Goal: Task Accomplishment & Management: Manage account settings

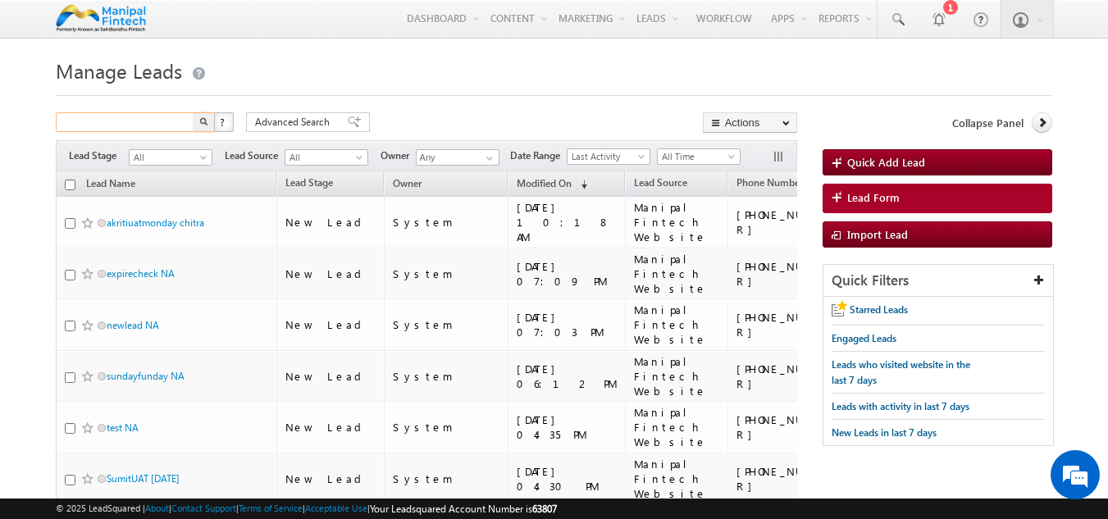
click at [142, 124] on input "text" at bounding box center [126, 122] width 140 height 20
type input "7338298741"
click at [198, 122] on button "button" at bounding box center [204, 122] width 21 height 20
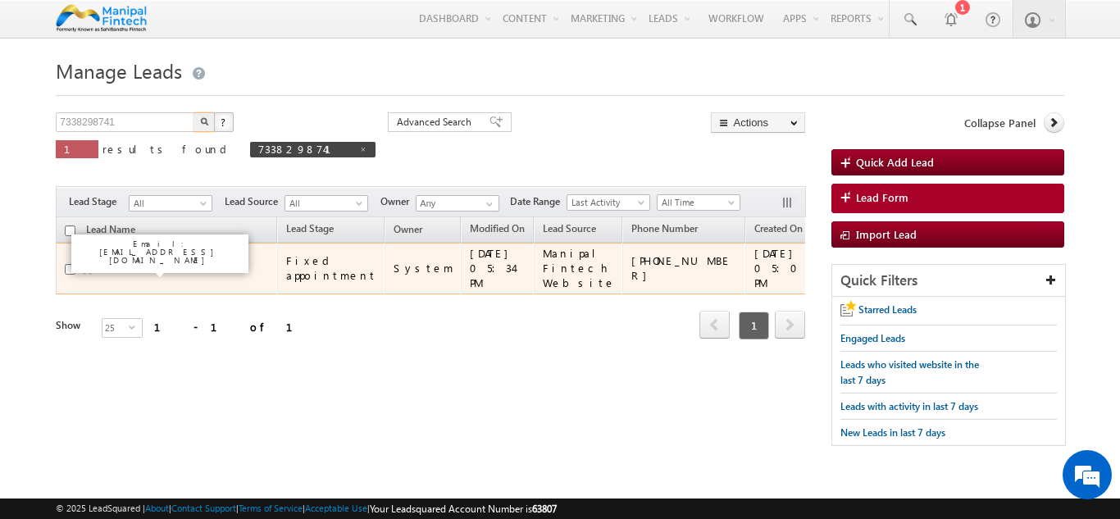
click at [134, 267] on link "BADAL WEBSITE" at bounding box center [142, 268] width 70 height 12
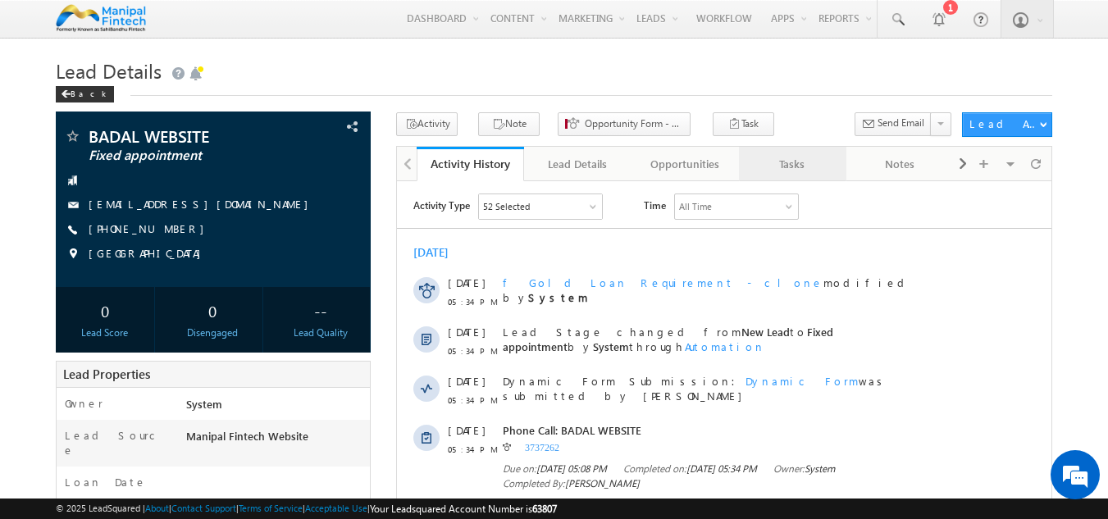
click at [791, 166] on div "Tasks" at bounding box center [792, 164] width 80 height 20
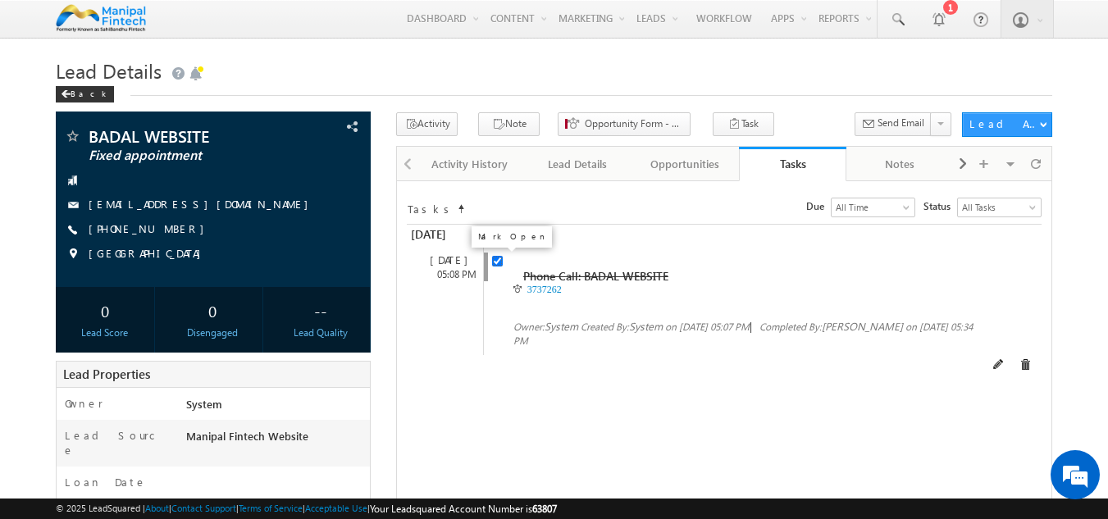
click at [500, 267] on input "checkbox" at bounding box center [497, 261] width 11 height 11
checkbox input "false"
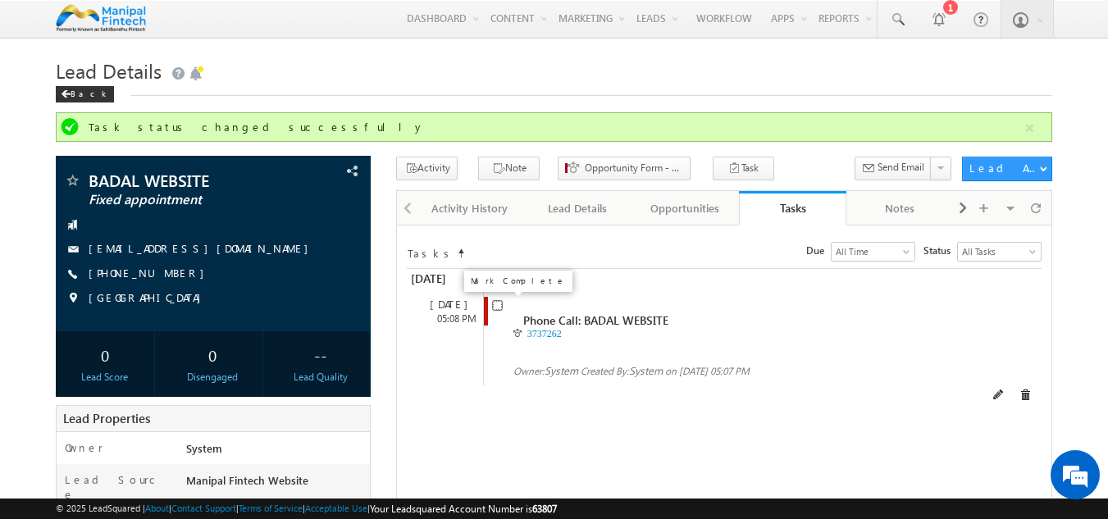
click at [497, 310] on input "checkbox" at bounding box center [497, 305] width 11 height 11
checkbox input "false"
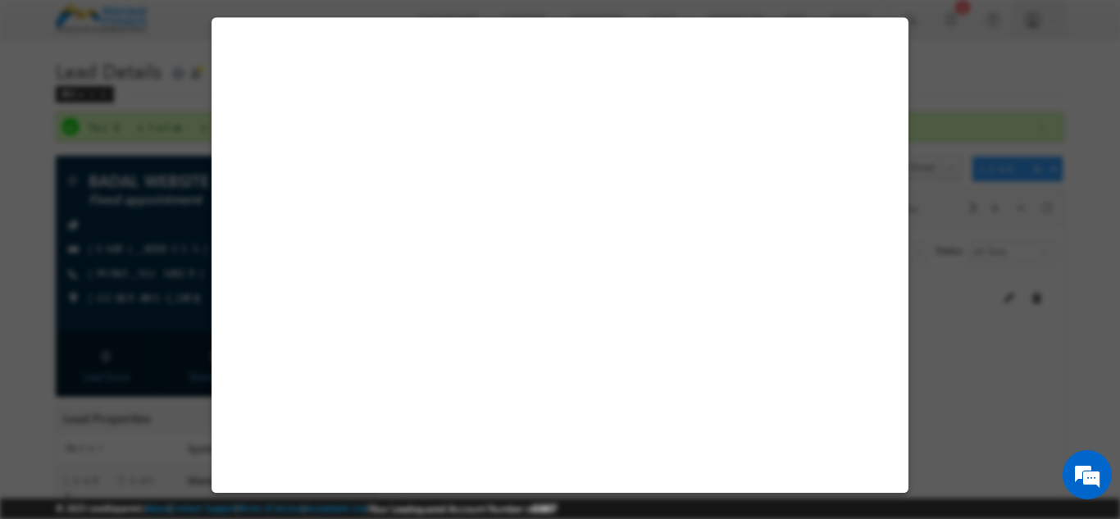
select select "[DEMOGRAPHIC_DATA]"
select select "Manipal Fintech Website"
select select "Fresh Lead"
select select "In-Branch"
select select "Business Needs"
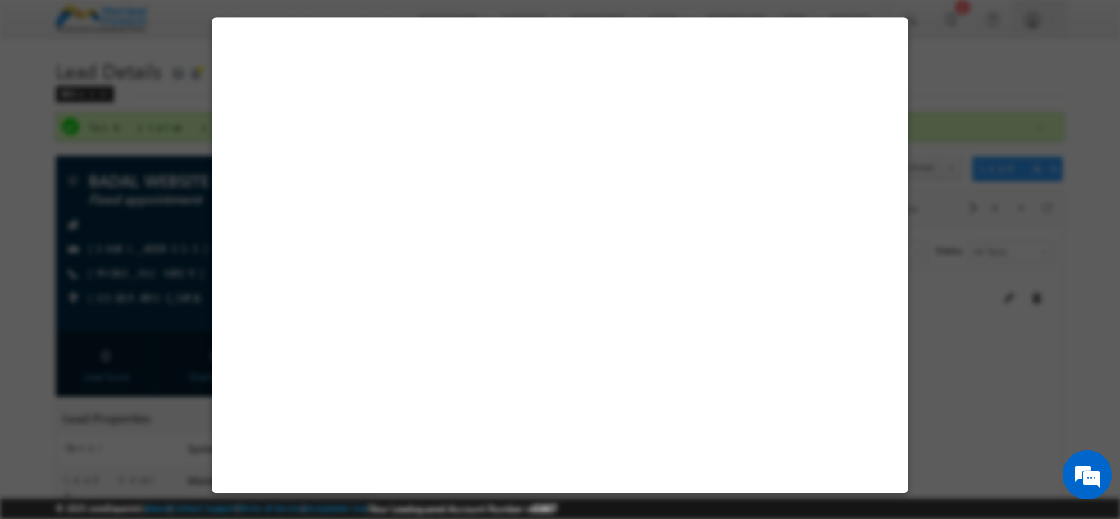
select select "Prospecting"
select select "Fixed Appointment"
select select "Manipal Fintech Office"
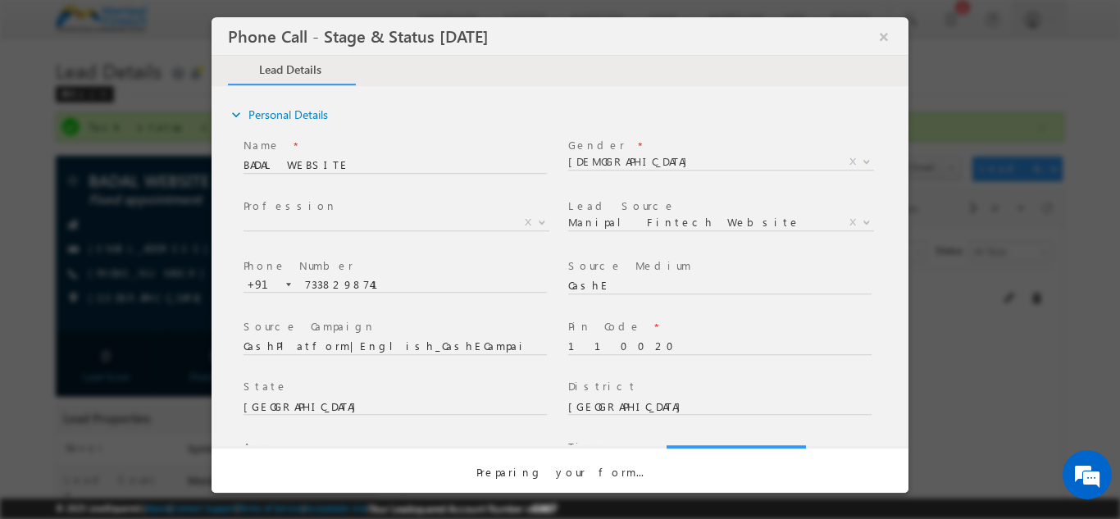
select select "Open"
select select "Fresh Lead"
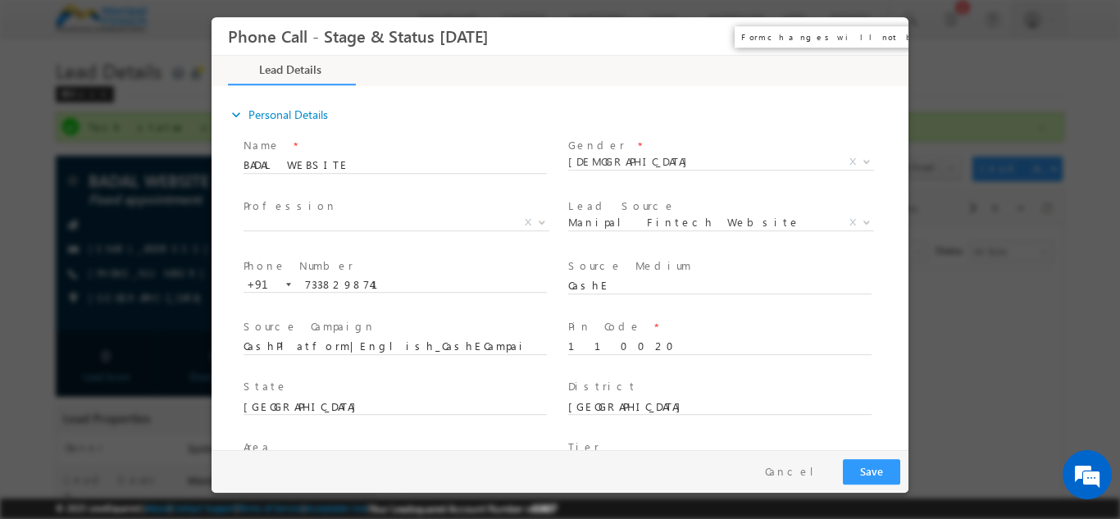
click at [879, 41] on button "×" at bounding box center [884, 36] width 28 height 30
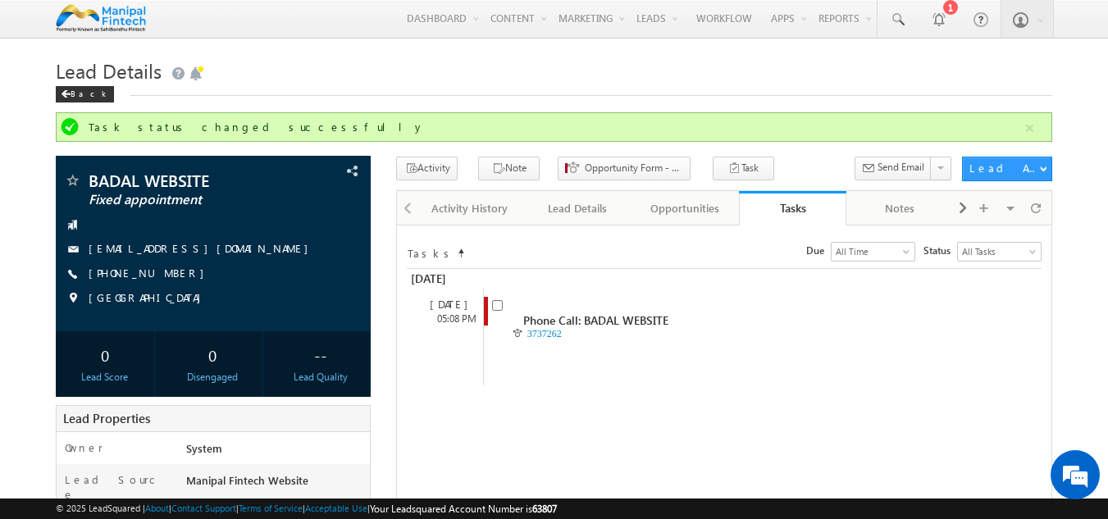
click at [690, 211] on div "Opportunities" at bounding box center [685, 208] width 80 height 20
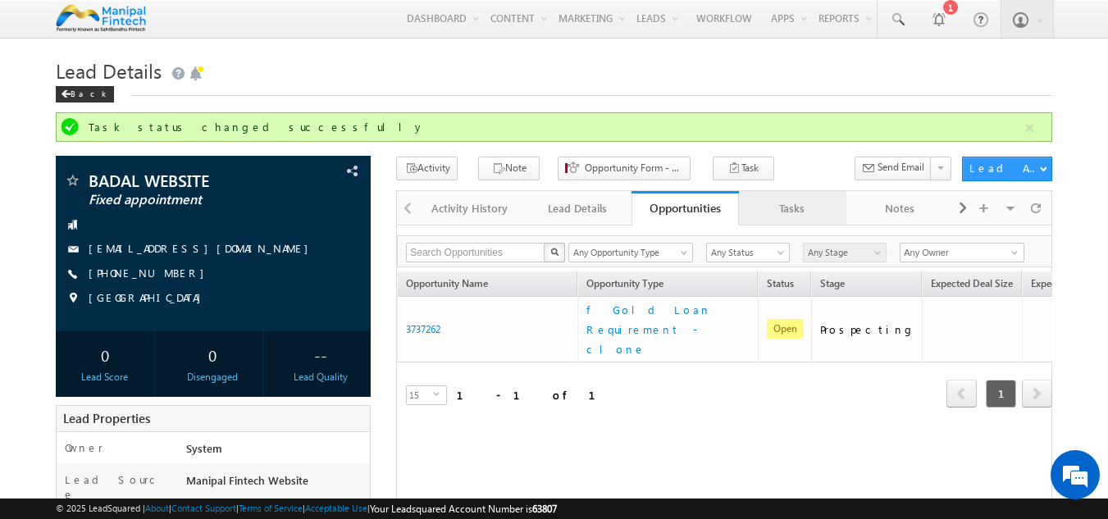
click at [782, 218] on div "Tasks" at bounding box center [792, 208] width 80 height 20
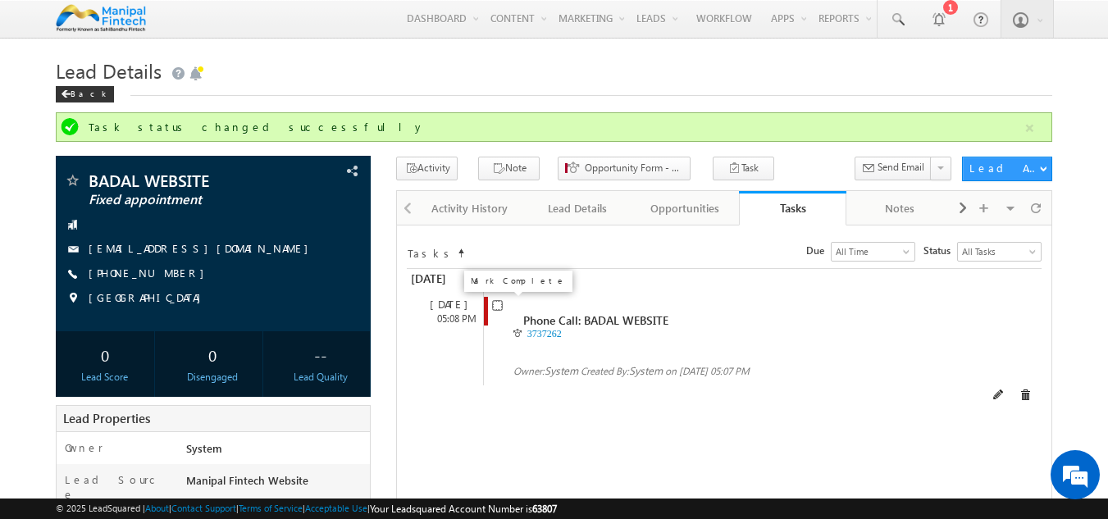
click at [496, 307] on input "checkbox" at bounding box center [497, 305] width 11 height 11
checkbox input "false"
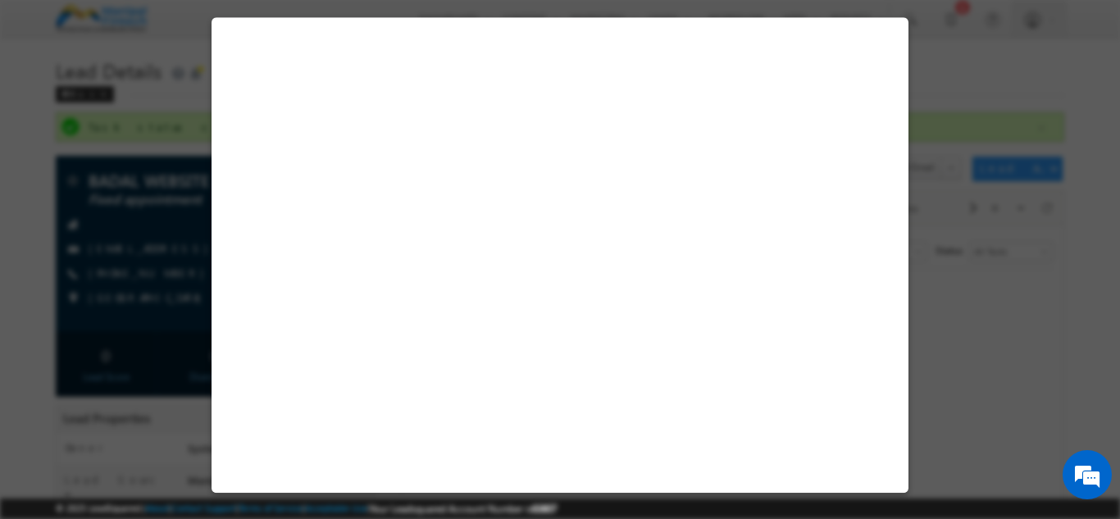
select select "[DEMOGRAPHIC_DATA]"
select select "Manipal Fintech Website"
select select "Fresh Lead"
select select "In-Branch"
select select "Business Needs"
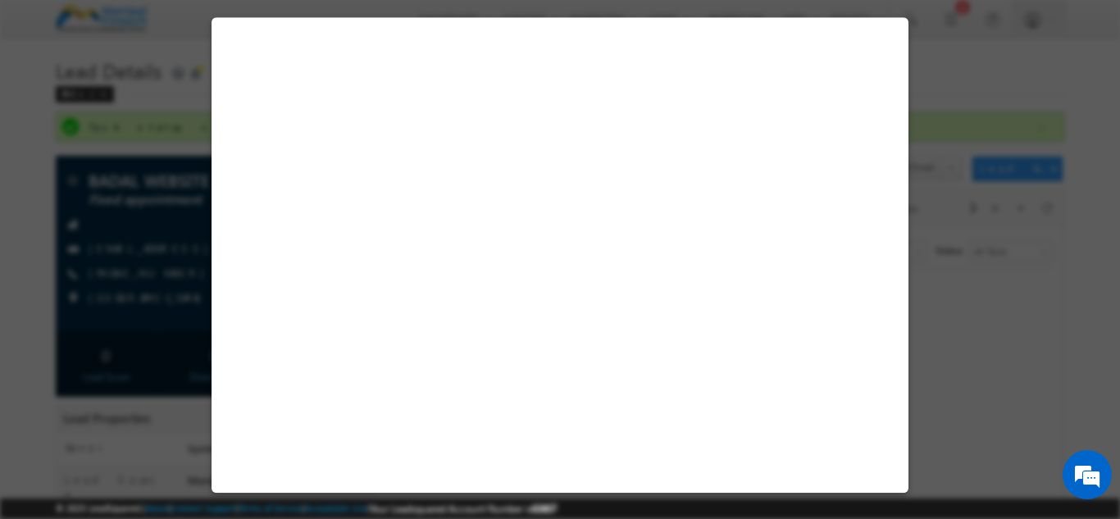
select select "Prospecting"
select select "Fixed Appointment"
select select "Manipal Fintech Office"
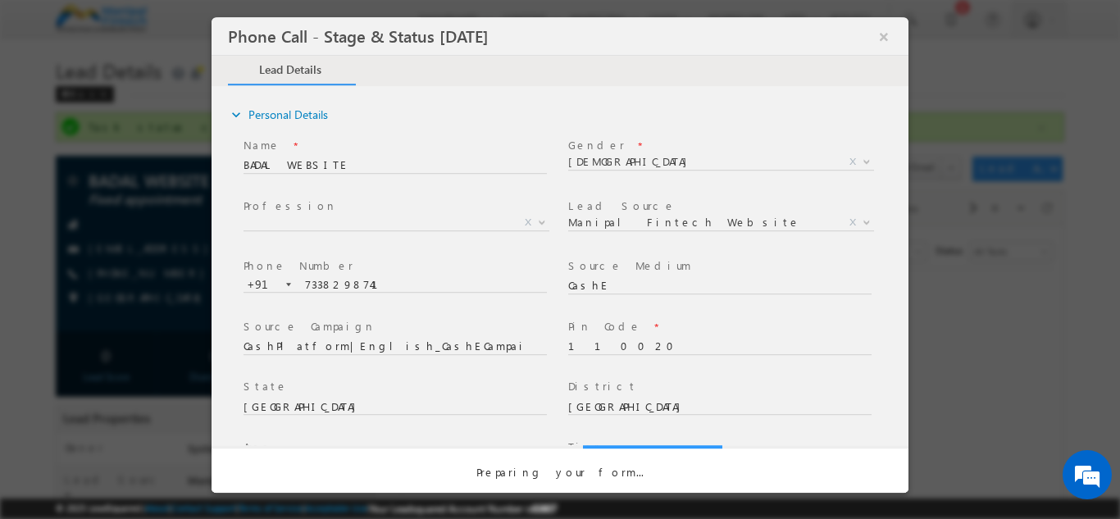
select select "Open"
select select "Fresh Lead"
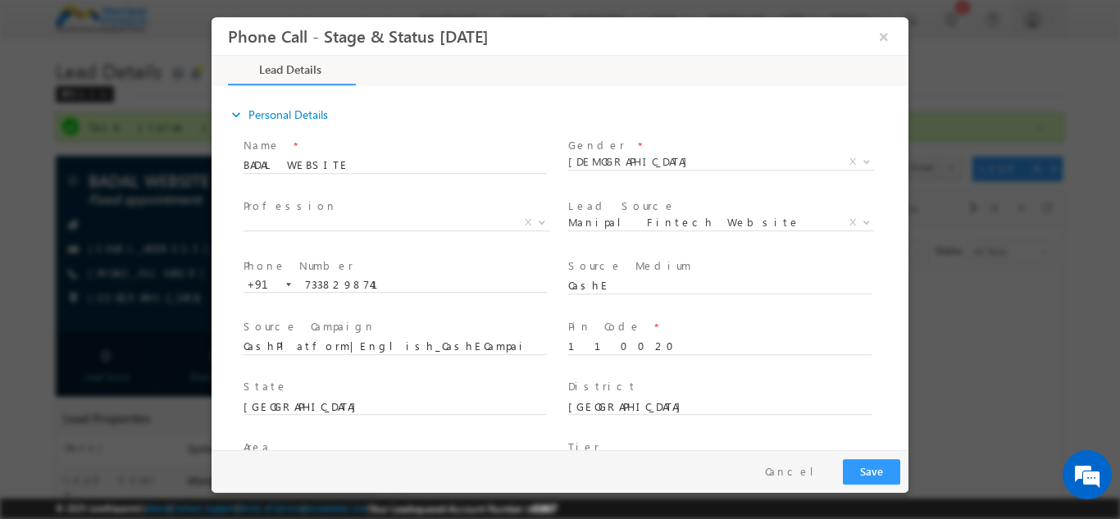
type input "[DATE] 4:03 PM"
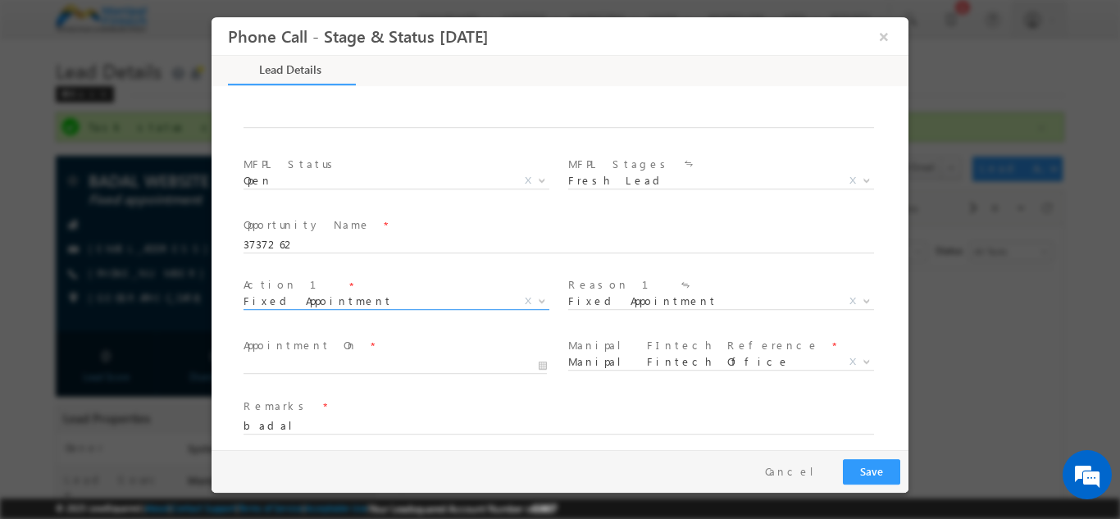
scroll to position [958, 0]
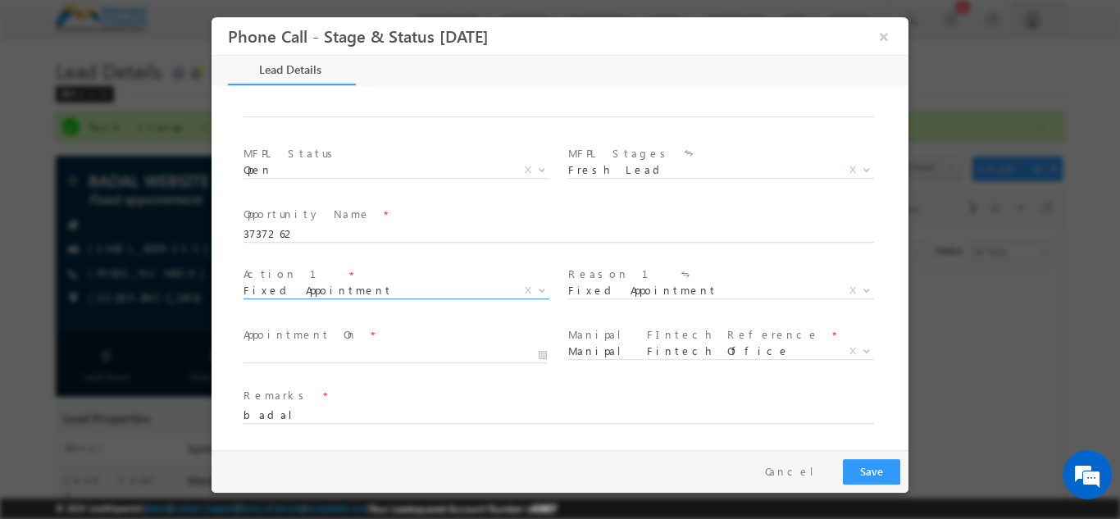
click at [323, 291] on span "Fixed Appointment" at bounding box center [377, 289] width 267 height 15
type input "[DATE] 4:03 PM"
type input "03"
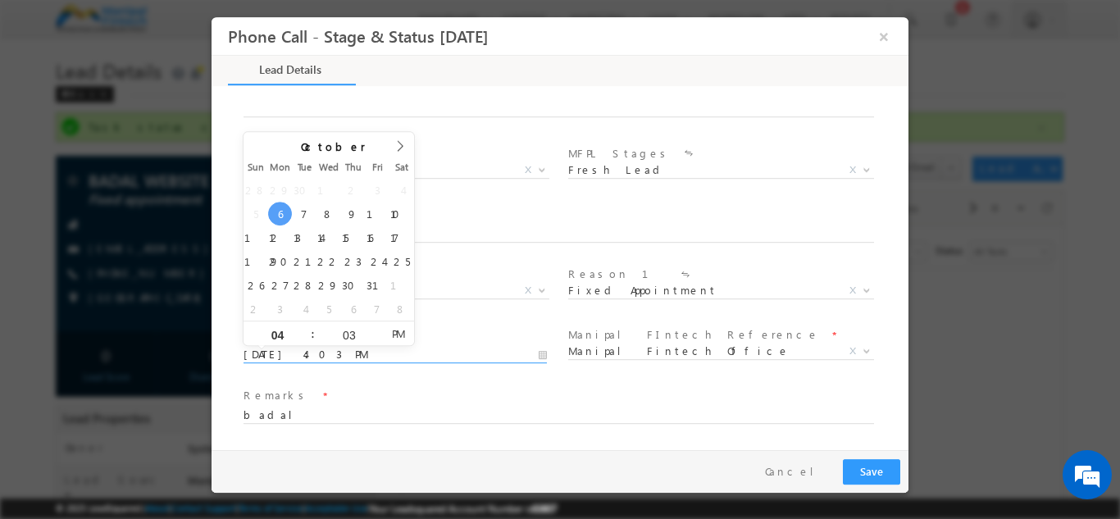
click at [298, 350] on input "[DATE] 4:03 PM" at bounding box center [395, 354] width 303 height 16
click at [288, 330] on input "04" at bounding box center [278, 335] width 68 height 11
type input "5"
type input "[DATE] 5:03 PM"
type input "05"
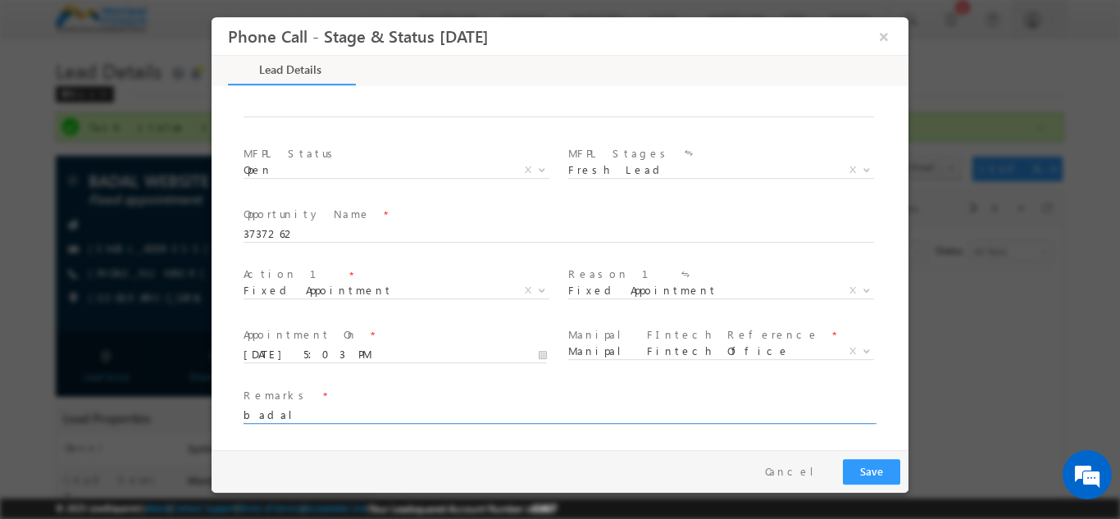
click at [330, 408] on input "badal" at bounding box center [559, 415] width 631 height 16
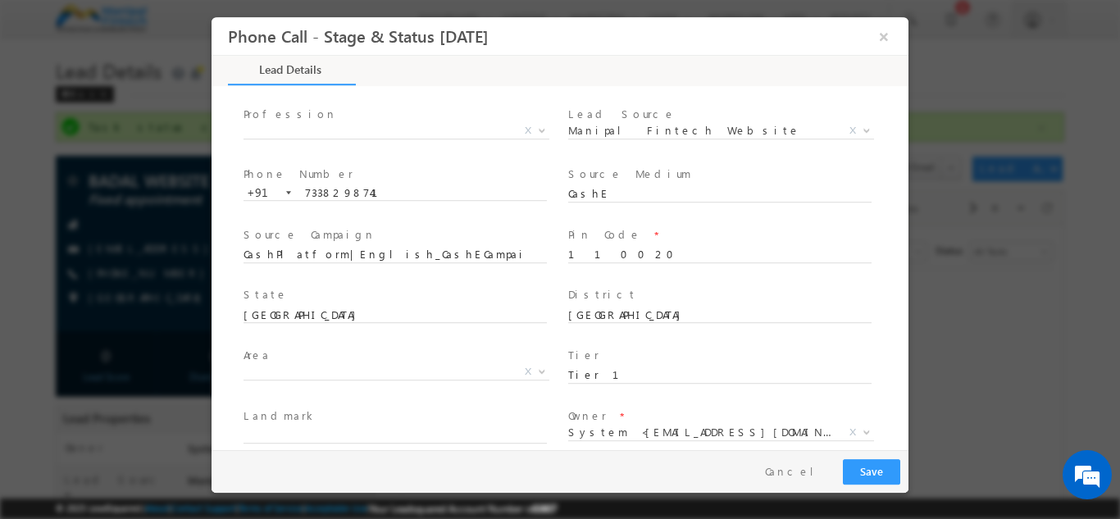
scroll to position [0, 0]
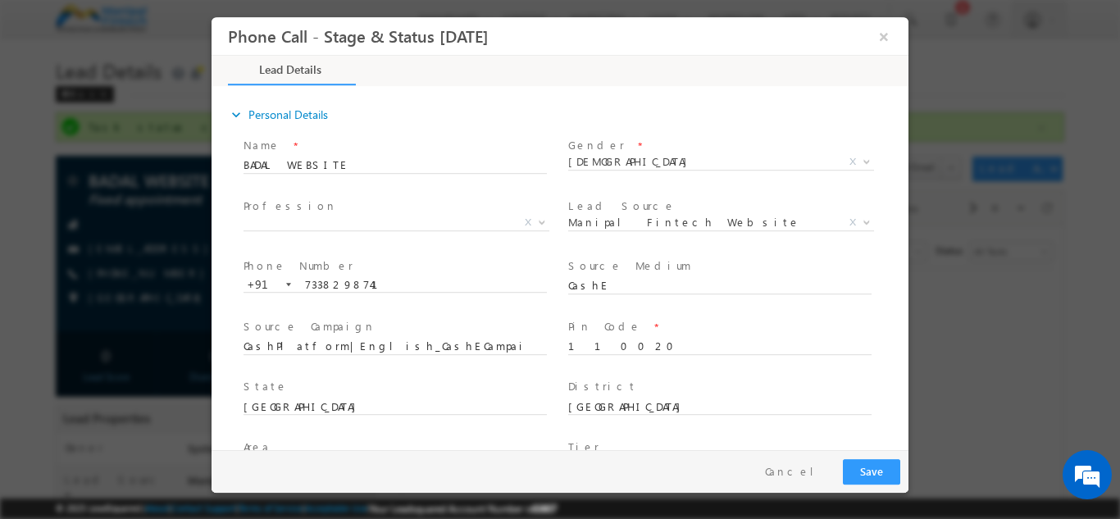
click at [666, 151] on span "Gender *" at bounding box center [719, 145] width 303 height 18
